Goal: Task Accomplishment & Management: Use online tool/utility

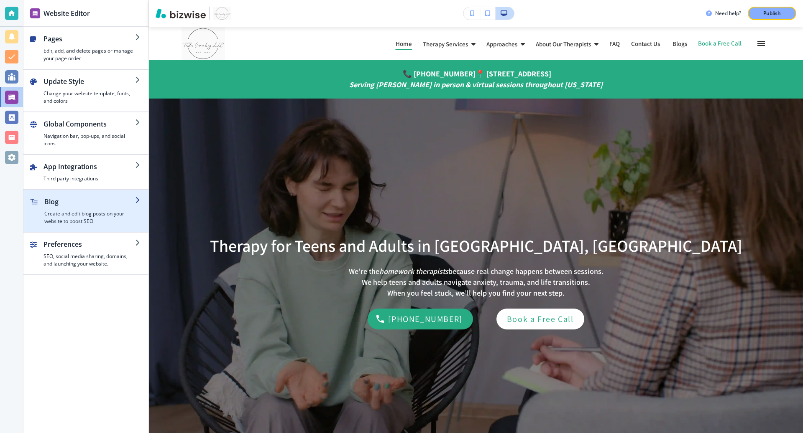
click at [95, 207] on div "button" at bounding box center [89, 208] width 91 height 3
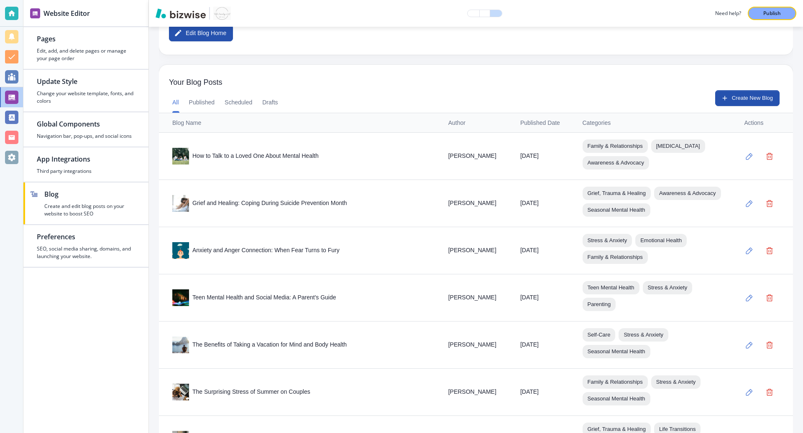
scroll to position [199, 0]
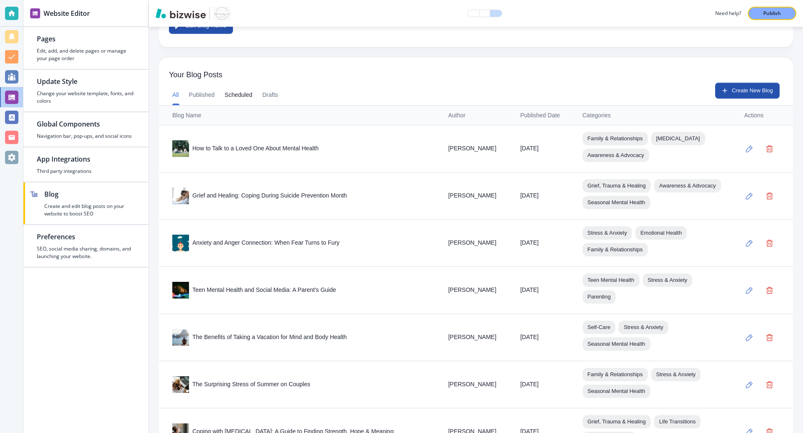
click at [231, 97] on button "Scheduled" at bounding box center [238, 95] width 28 height 20
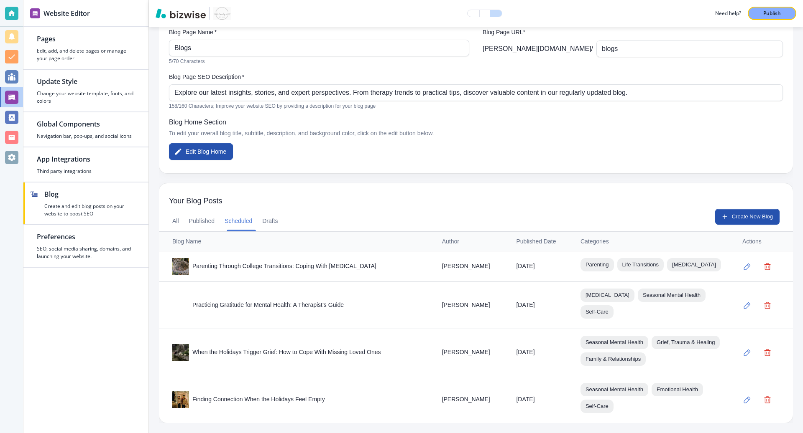
scroll to position [105, 0]
click at [562, 117] on p "Blog Home Section" at bounding box center [476, 122] width 614 height 10
